Goal: Check status: Check status

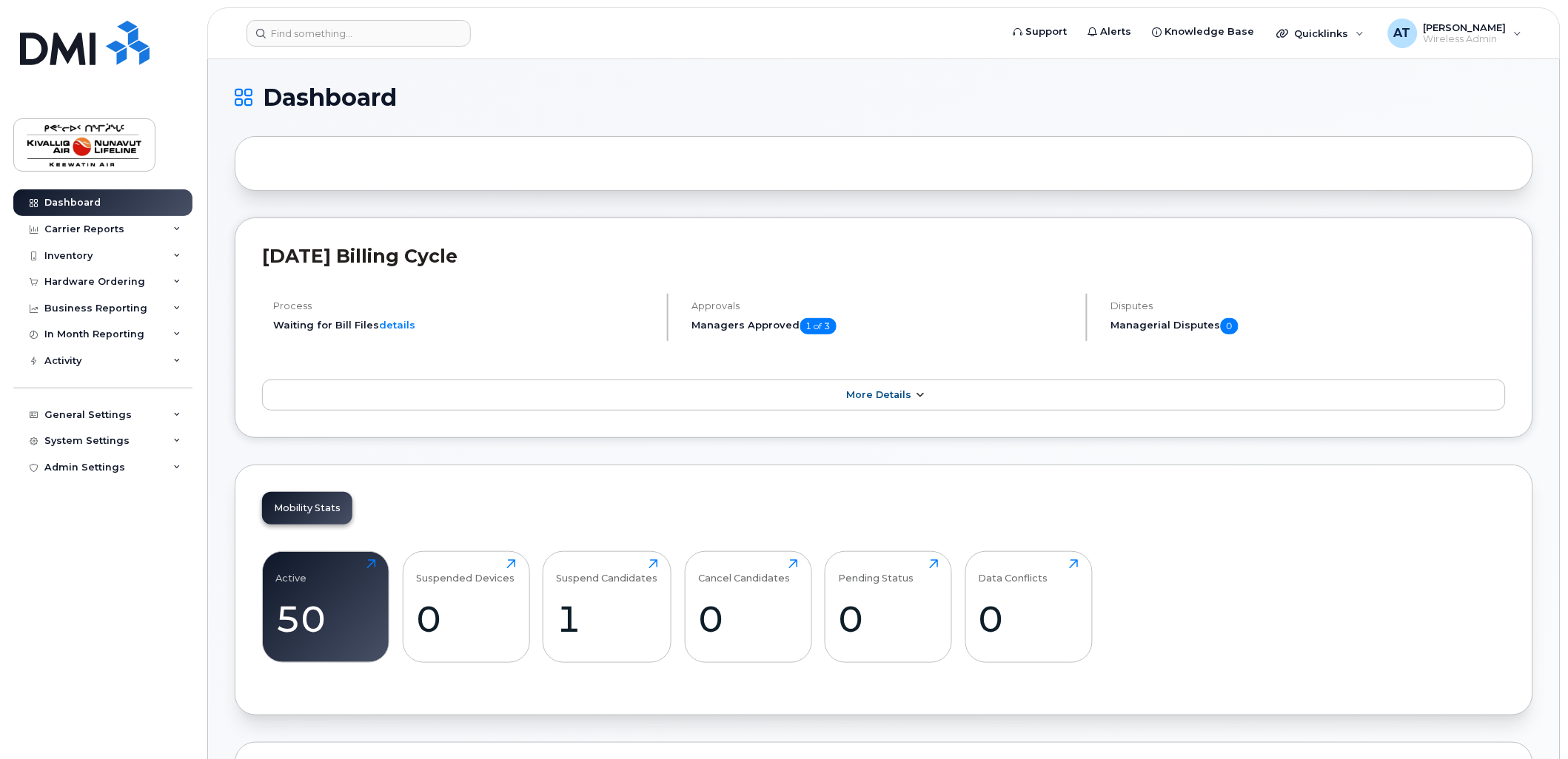
click at [871, 391] on span "More Details" at bounding box center [879, 395] width 65 height 11
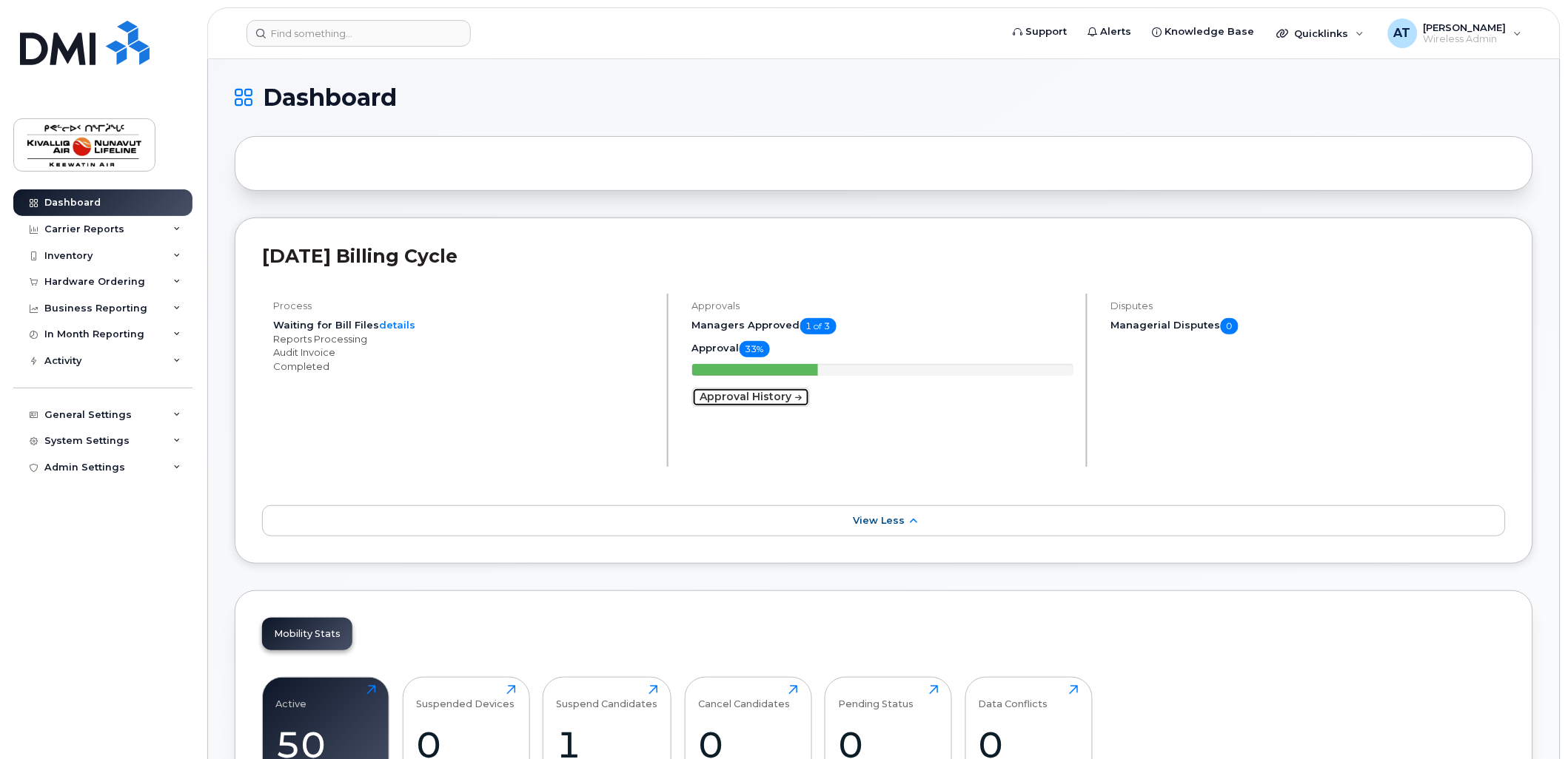
click at [718, 400] on link "Approval History" at bounding box center [751, 397] width 118 height 19
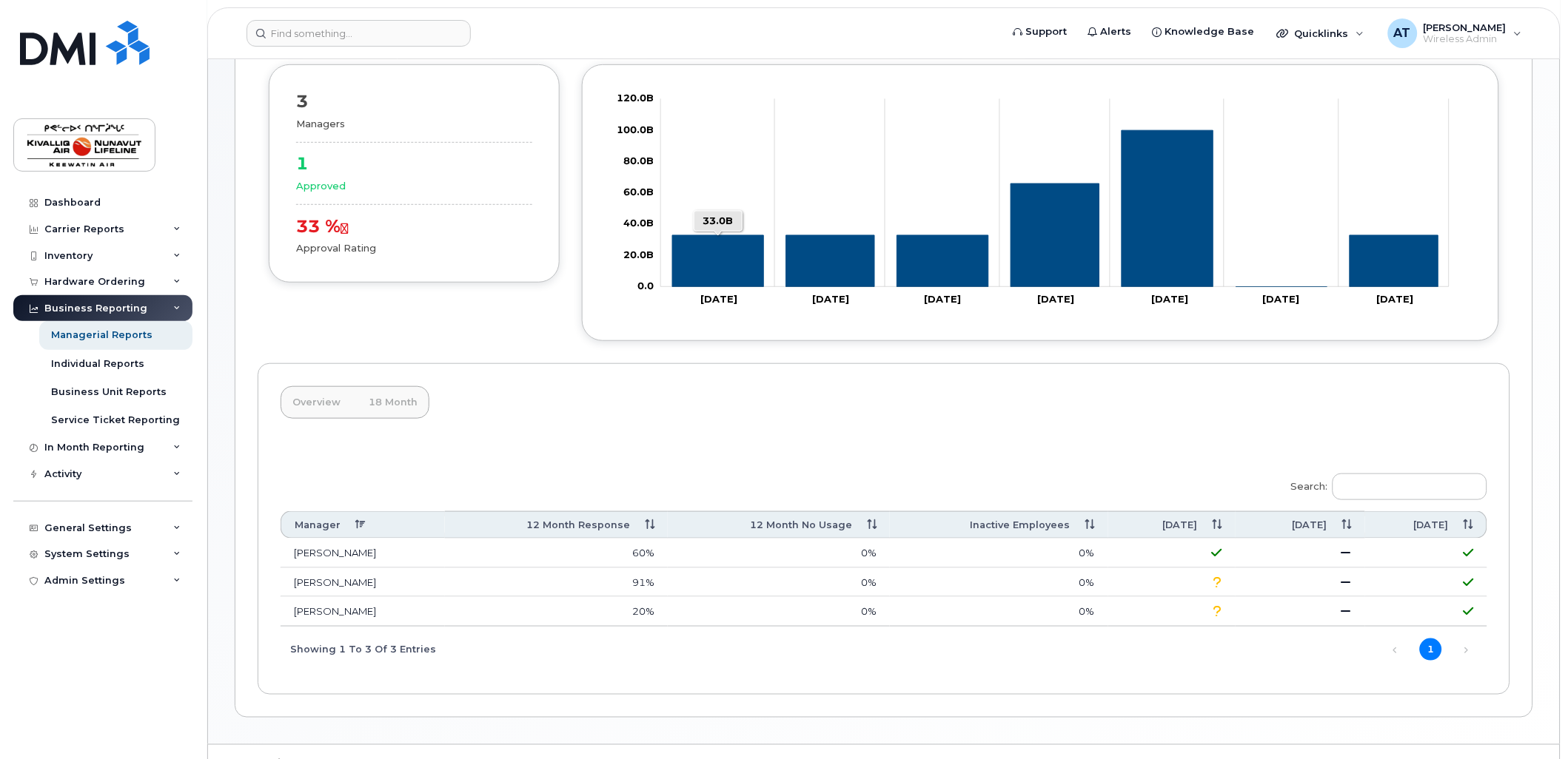
scroll to position [205, 0]
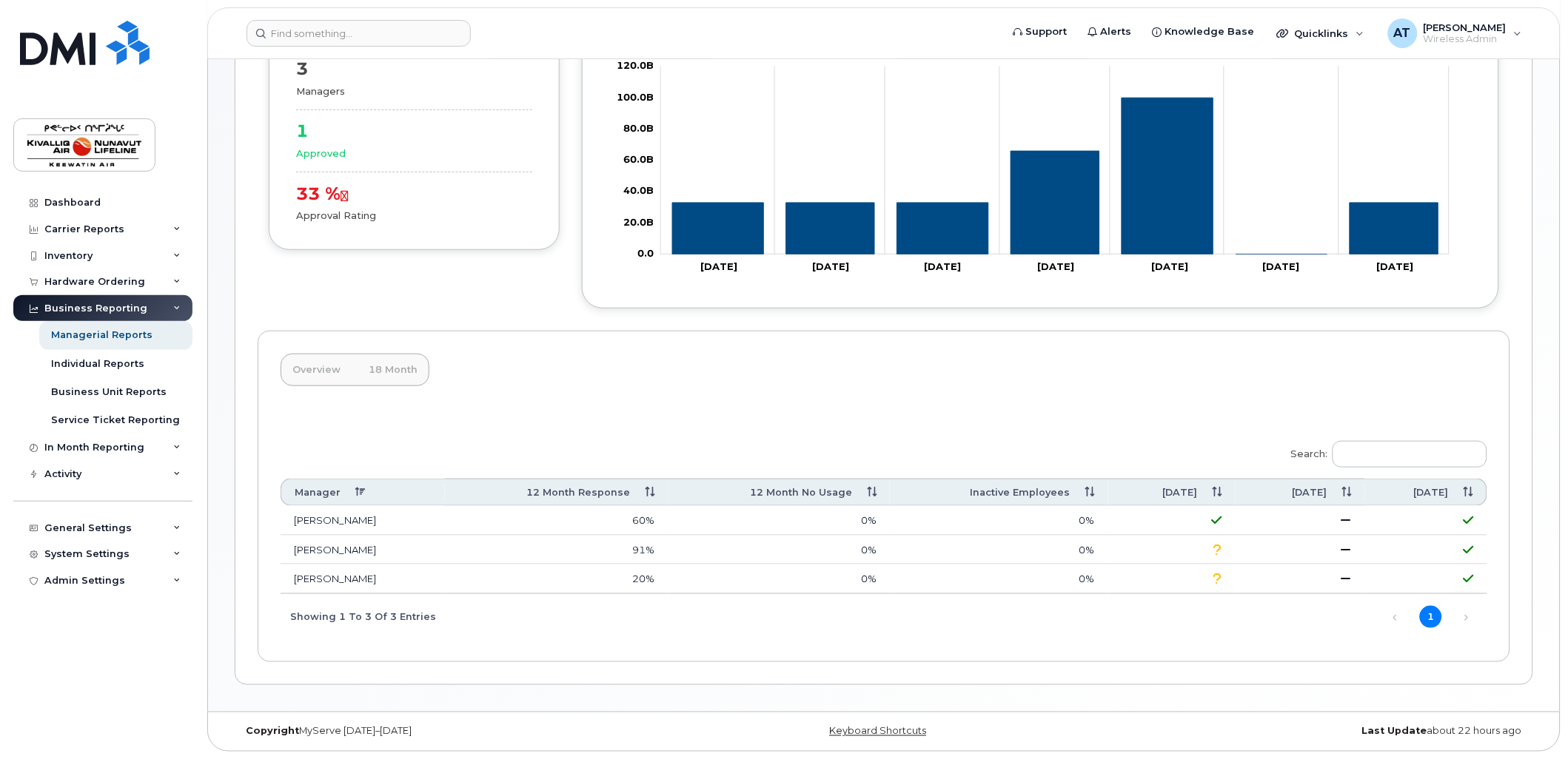
click at [323, 469] on div "Search: Manager 12 Month Response 12 Month No Usage Inactive Employees [DATE] A…" at bounding box center [884, 535] width 1207 height 208
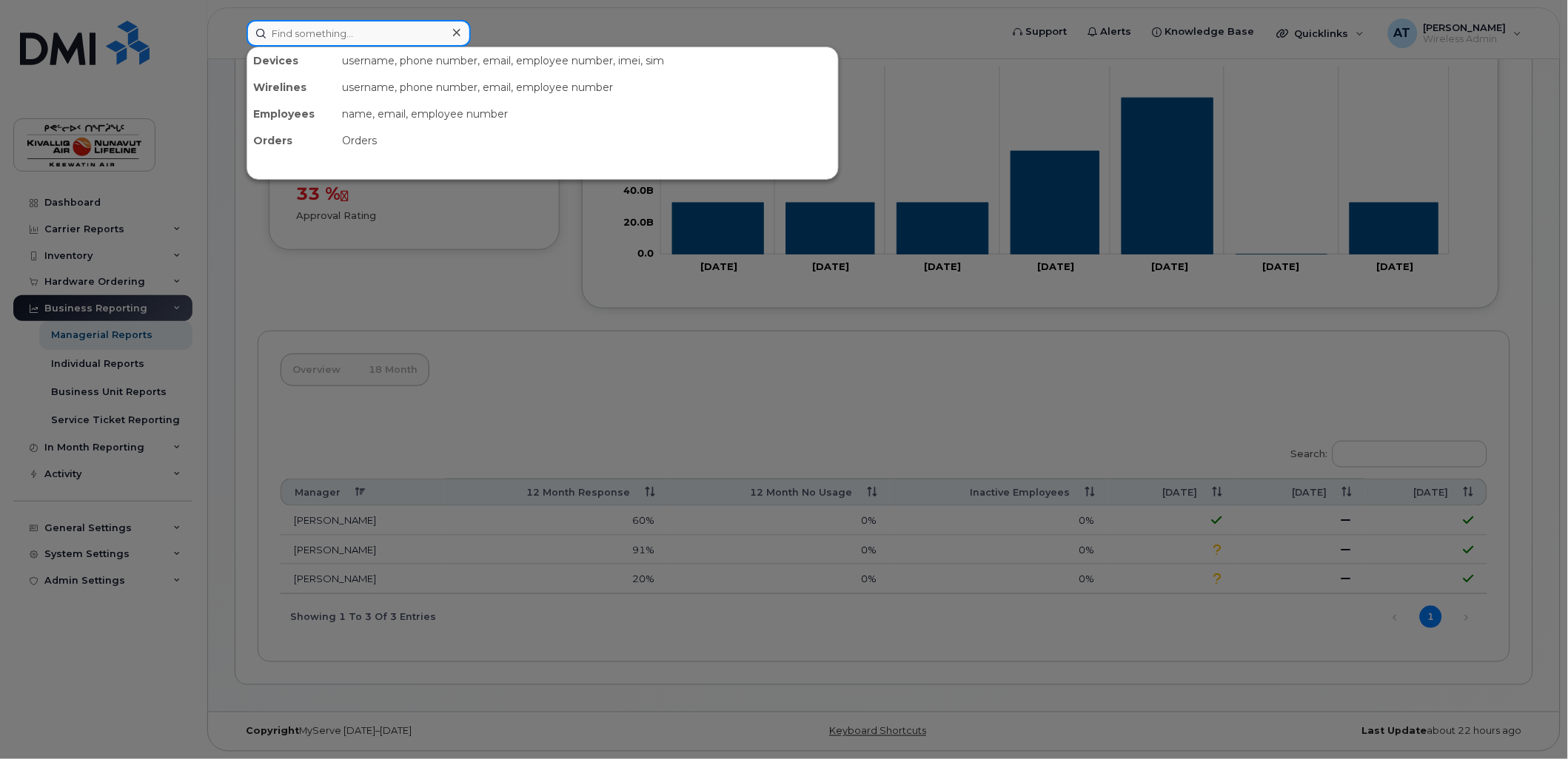
click at [317, 26] on input at bounding box center [358, 33] width 224 height 27
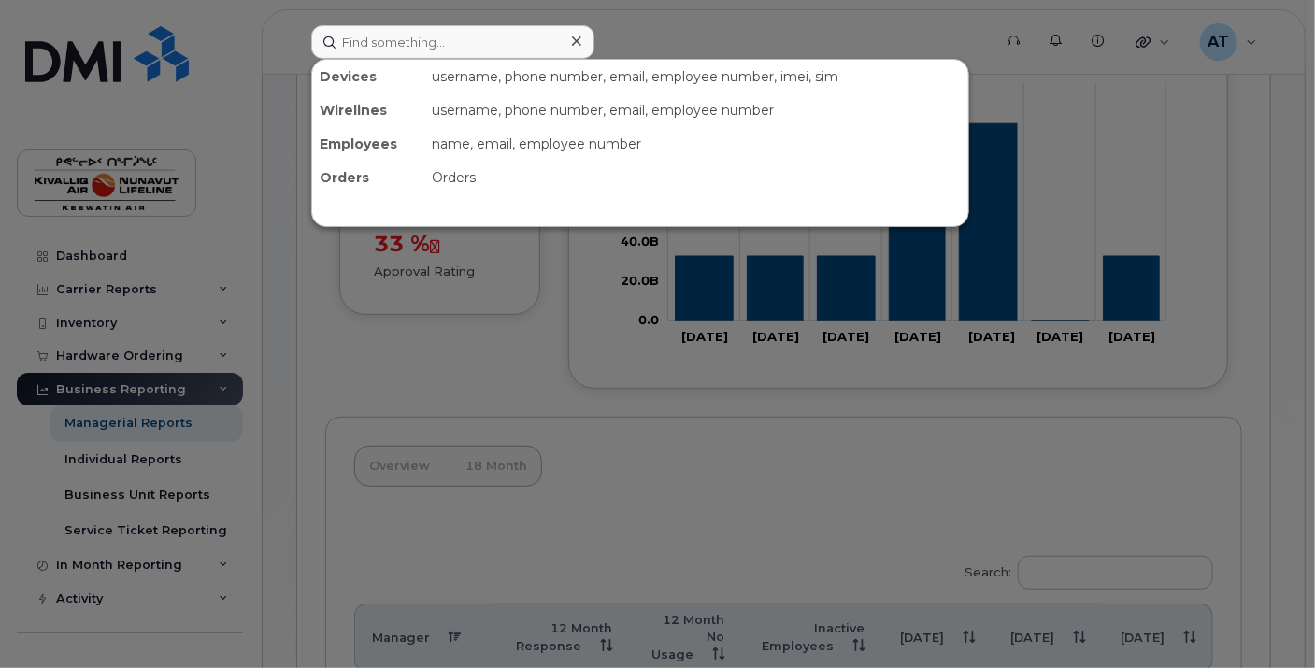
click at [582, 35] on div at bounding box center [576, 41] width 27 height 27
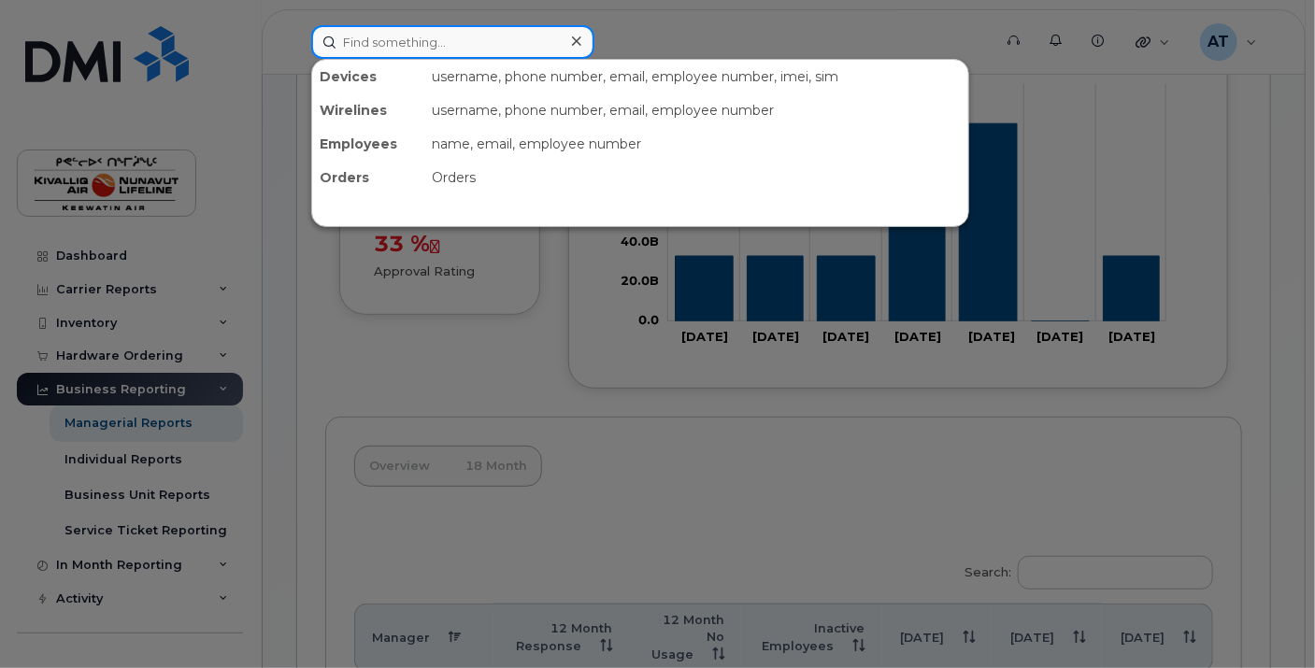
click at [584, 37] on div at bounding box center [452, 42] width 283 height 34
click at [549, 40] on input at bounding box center [452, 42] width 283 height 34
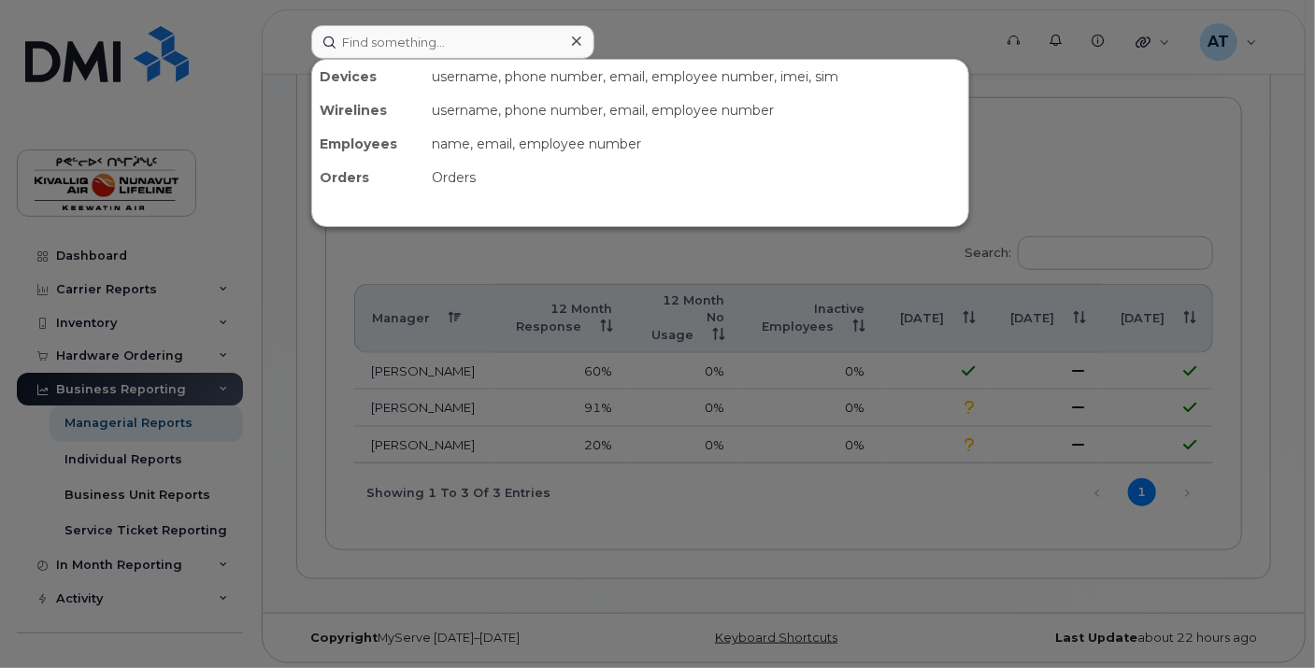
scroll to position [0, 0]
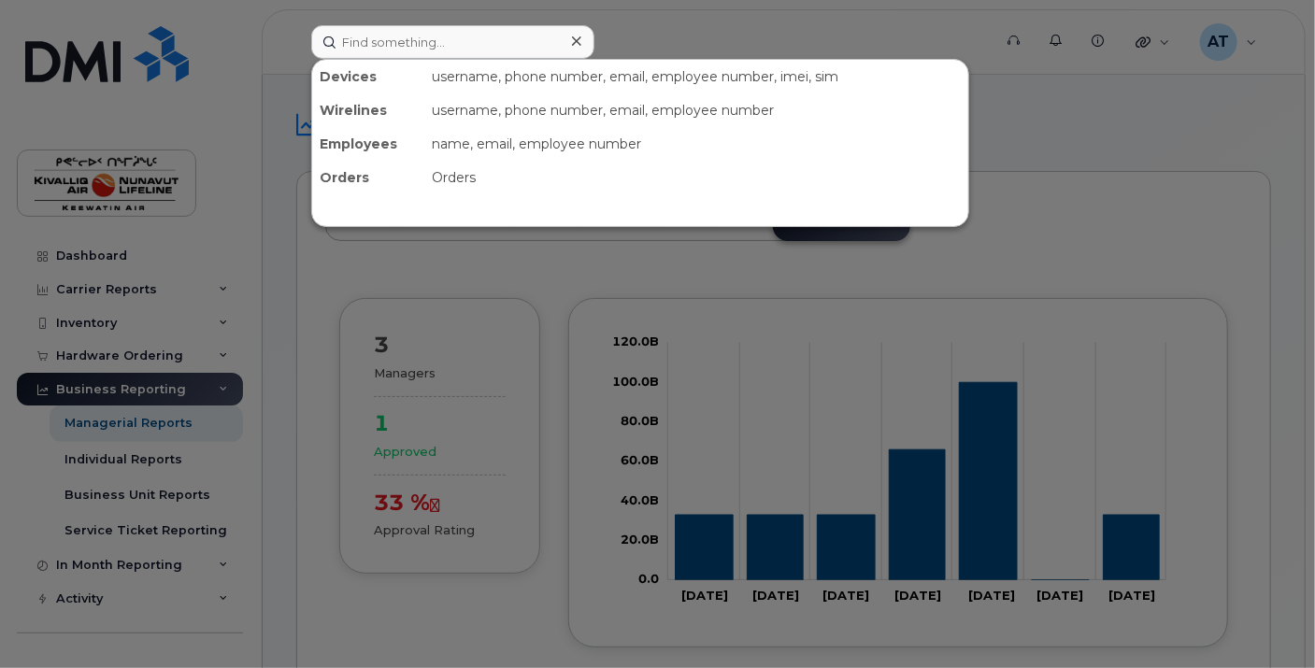
click at [649, 108] on div "username, phone number, email, employee number" at bounding box center [696, 110] width 544 height 34
click at [759, 2] on div at bounding box center [657, 334] width 1315 height 668
